Goal: Find contact information: Find contact information

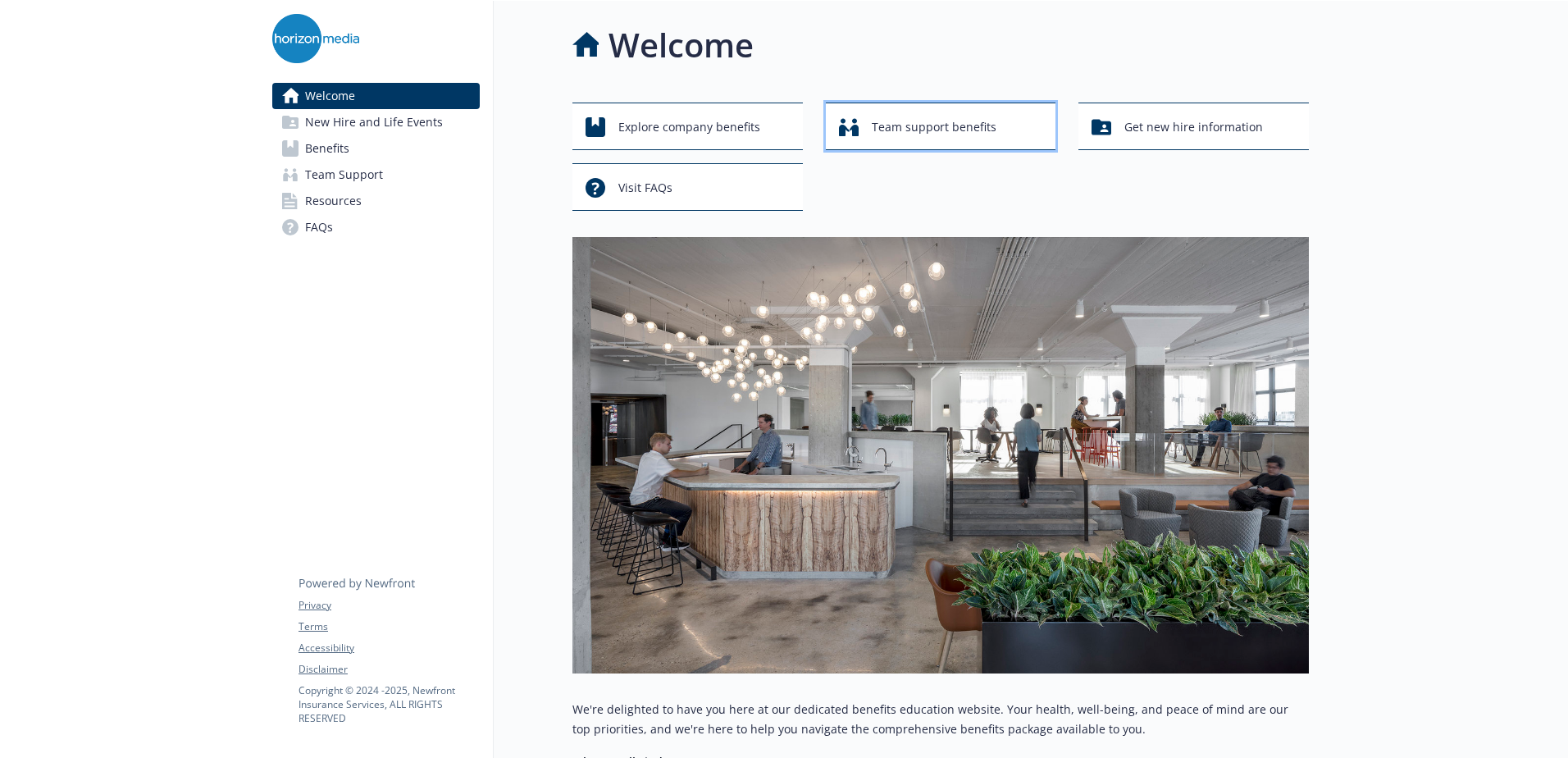
click at [993, 121] on span "Team support benefits" at bounding box center [934, 127] width 125 height 31
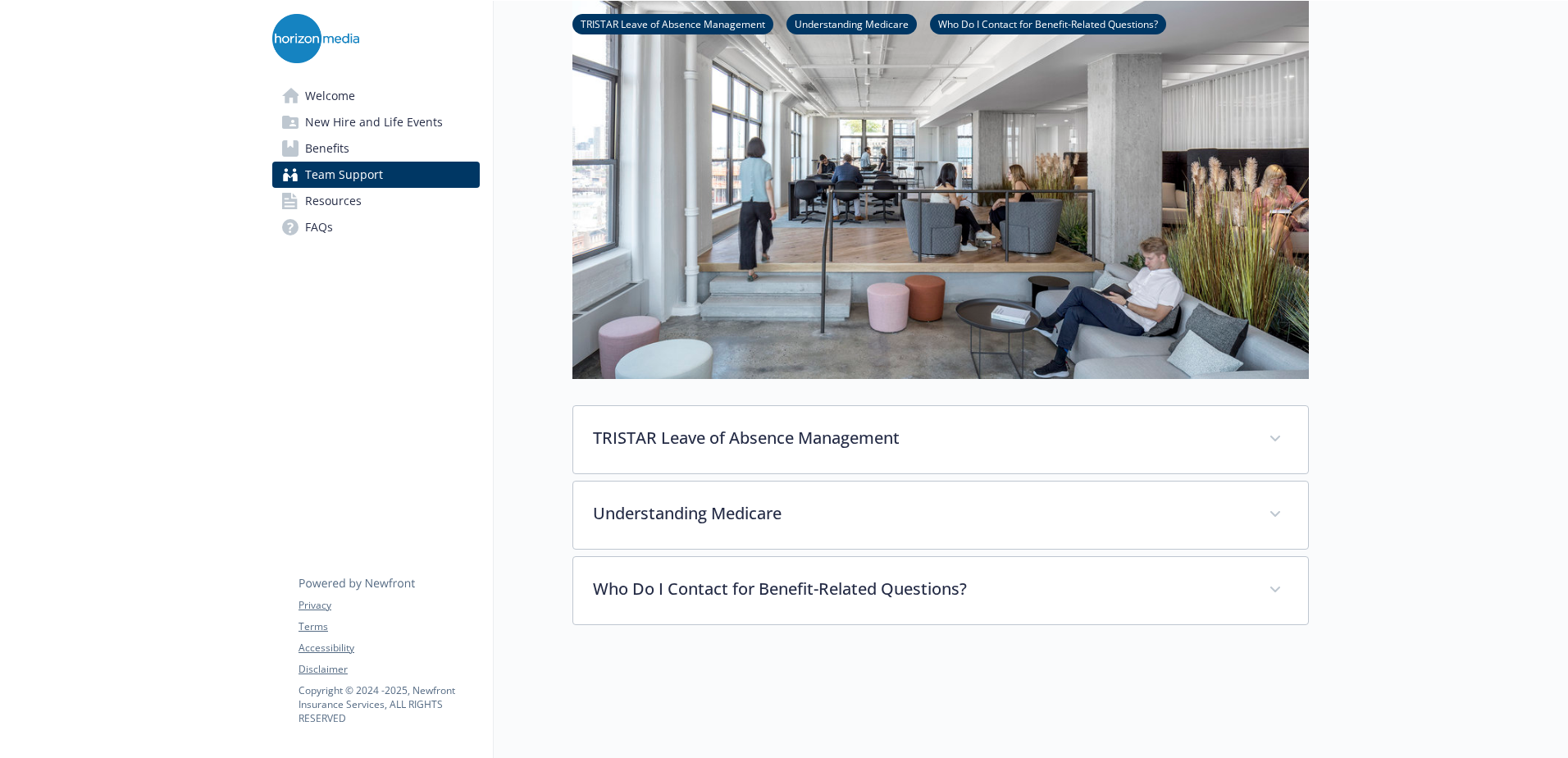
scroll to position [273, 0]
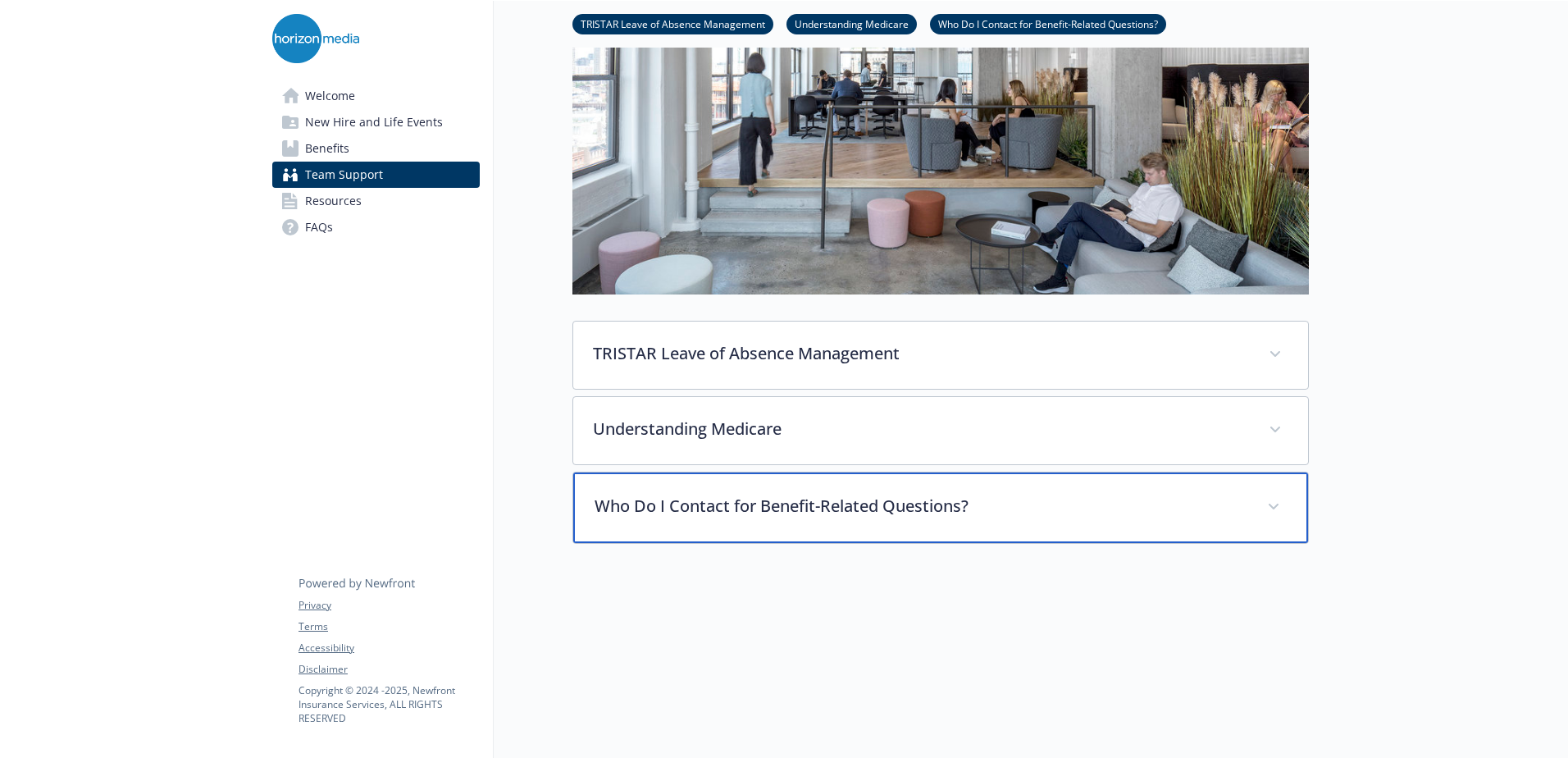
click at [757, 530] on div "Who Do I Contact for Benefit-Related Questions?" at bounding box center [940, 507] width 734 height 71
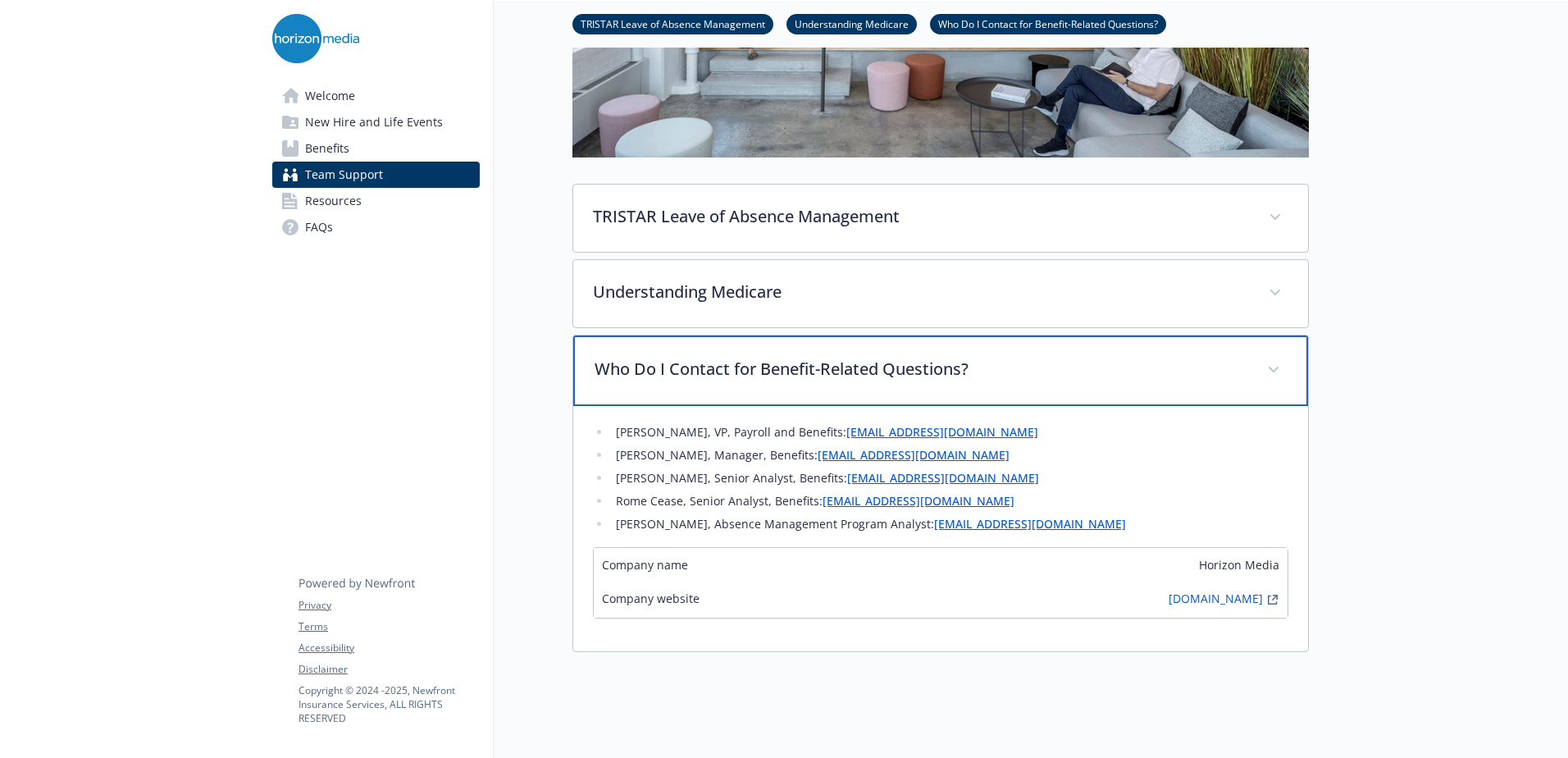
scroll to position [410, 0]
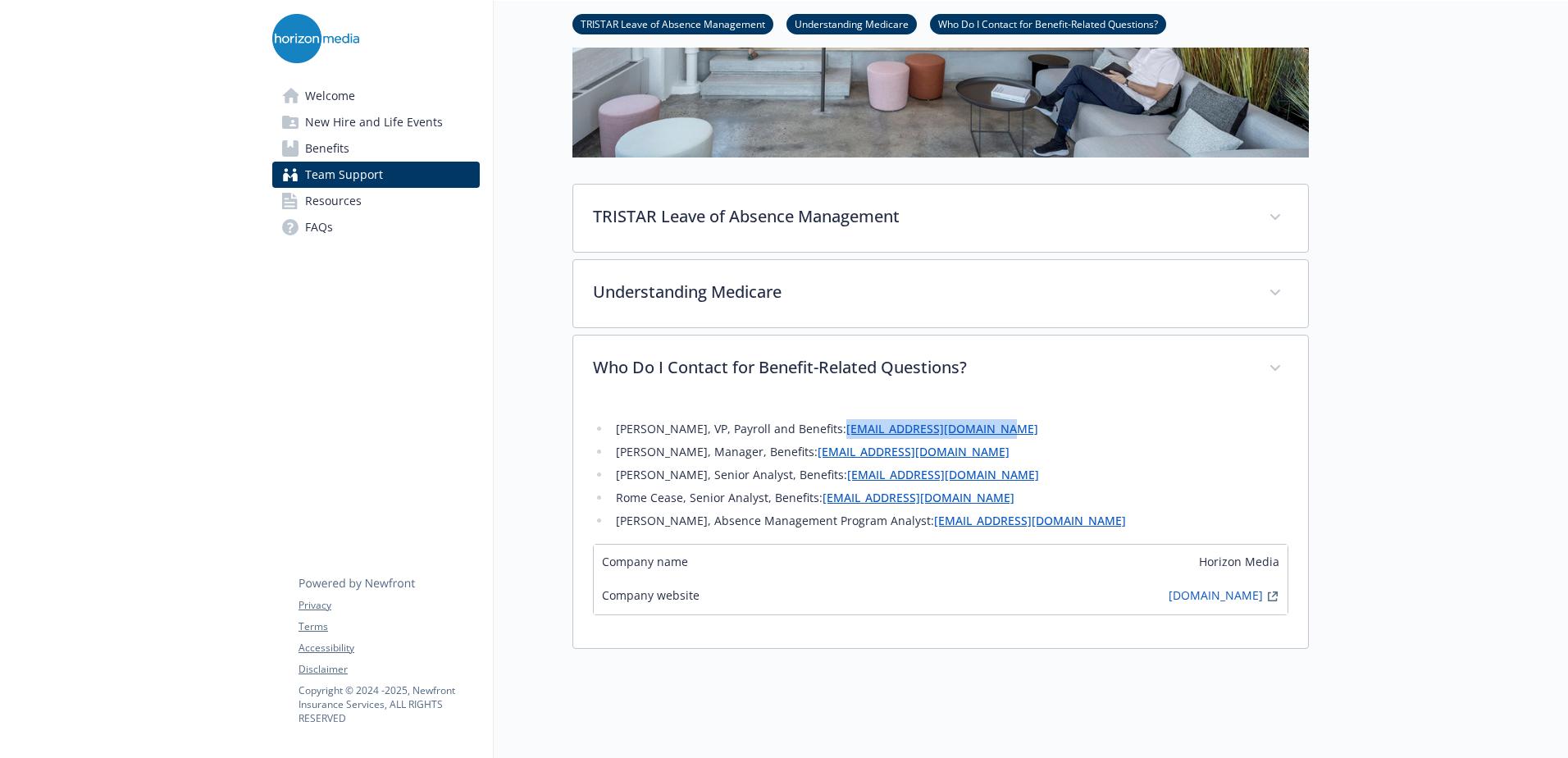
drag, startPoint x: 1021, startPoint y: 429, endPoint x: 842, endPoint y: 428, distance: 179.0
click at [842, 428] on li "[PERSON_NAME], VP, Payroll and Benefits: [EMAIL_ADDRESS][DOMAIN_NAME]" at bounding box center [949, 429] width 677 height 20
copy link "[EMAIL_ADDRESS][DOMAIN_NAME]"
drag, startPoint x: 1003, startPoint y: 450, endPoint x: 799, endPoint y: 456, distance: 204.1
click at [799, 456] on li "[PERSON_NAME], Manager, Benefits: [EMAIL_ADDRESS][DOMAIN_NAME]" at bounding box center [949, 452] width 677 height 20
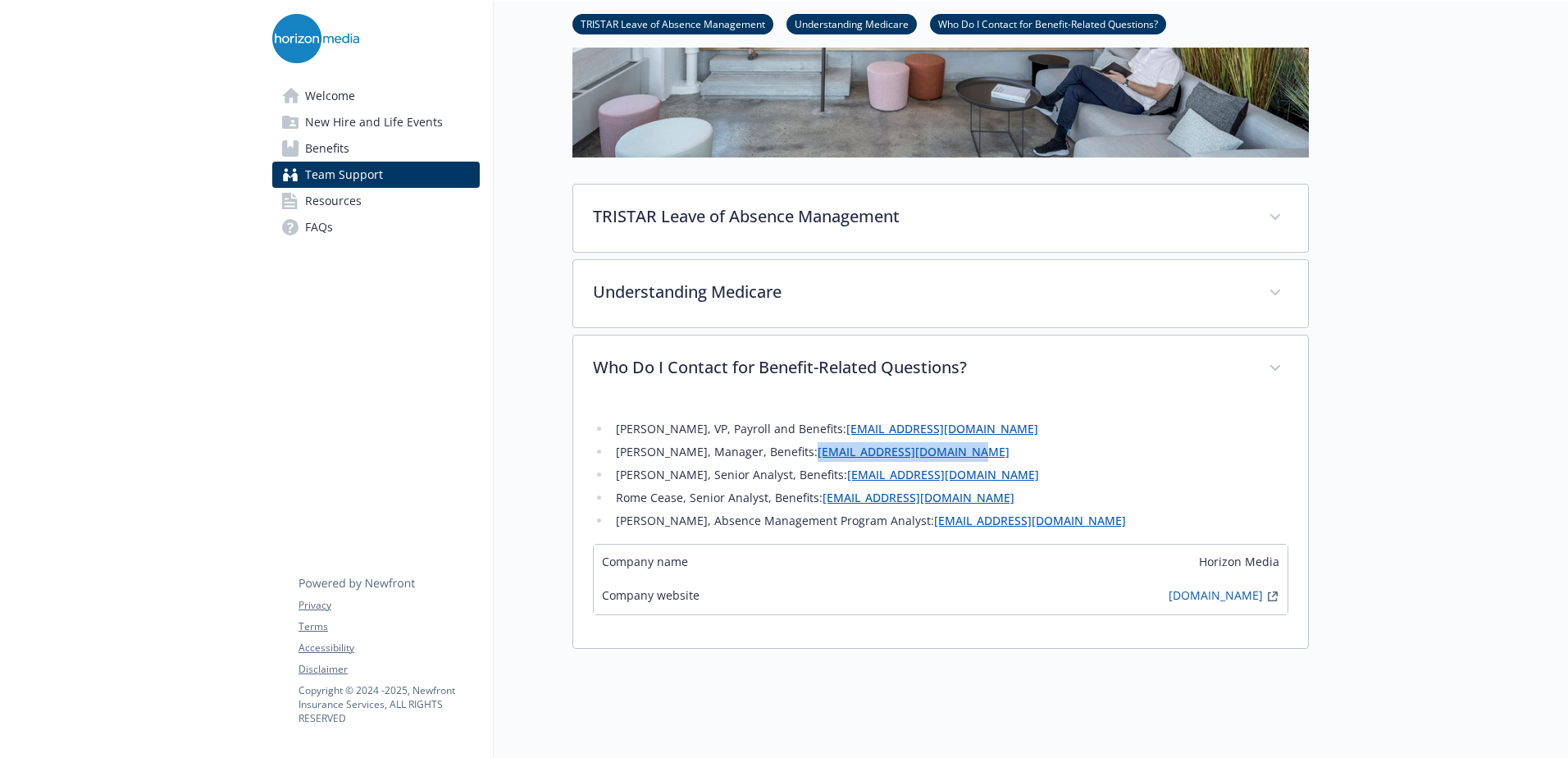
copy li "[EMAIL_ADDRESS][DOMAIN_NAME]"
